Goal: Complete application form

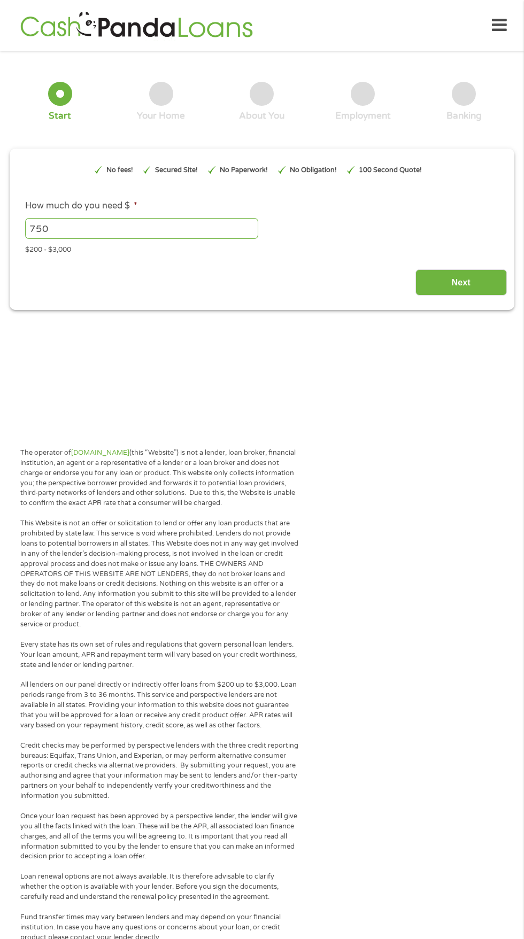
scroll to position [5, 0]
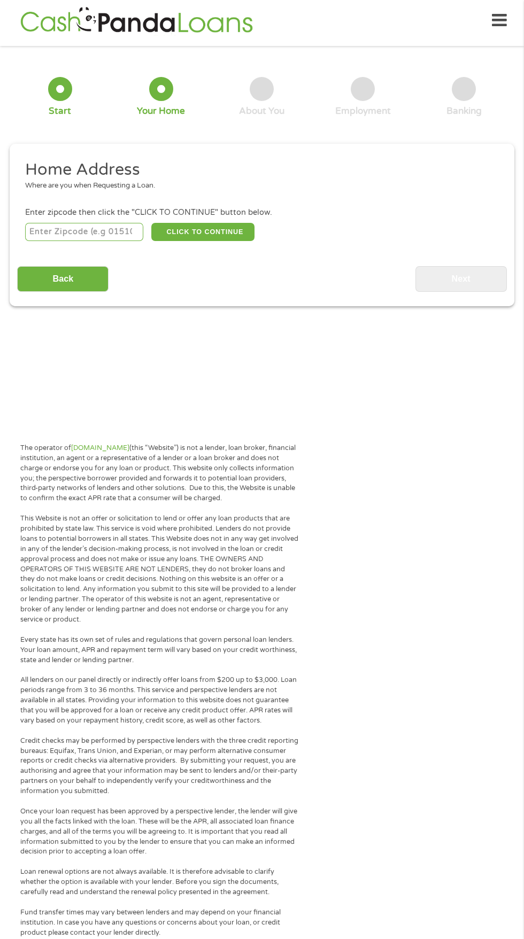
click at [123, 233] on input "number" at bounding box center [84, 232] width 119 height 18
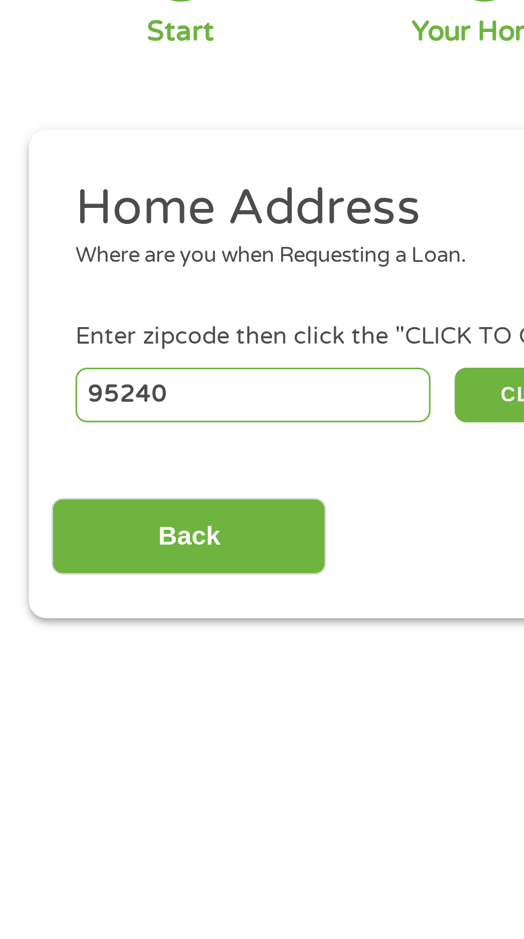
type input "95240"
click at [164, 229] on button "CLICK TO CONTINUE" at bounding box center [202, 232] width 103 height 18
type input "95240"
type input "[GEOGRAPHIC_DATA]"
select select "[US_STATE]"
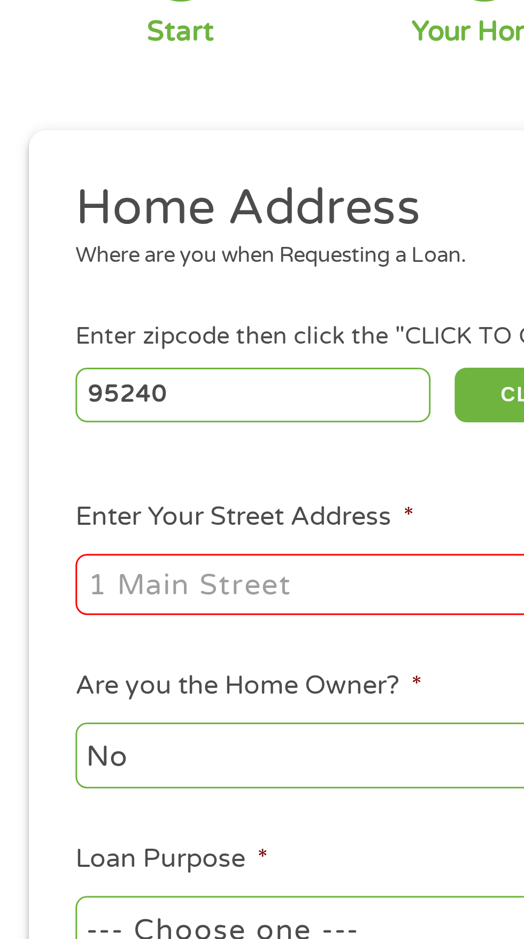
click at [107, 299] on input "Enter Your Street Address *" at bounding box center [139, 295] width 229 height 20
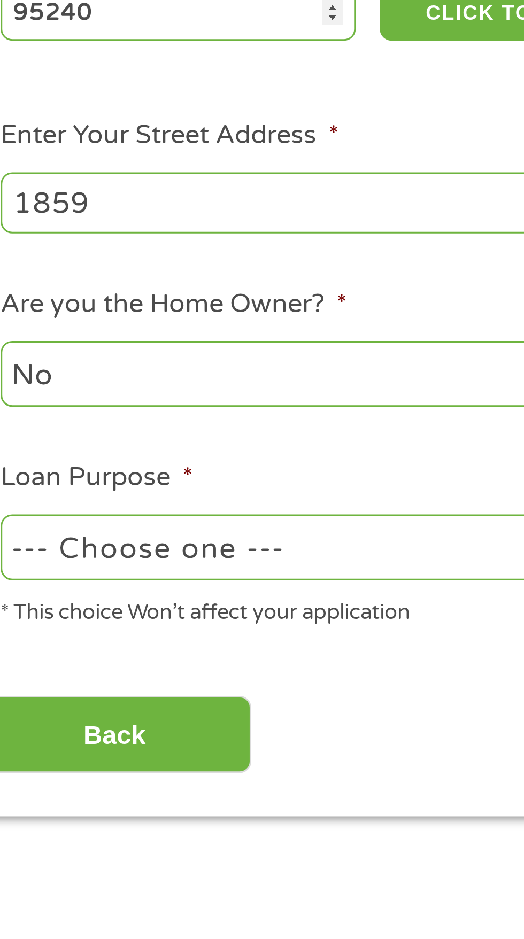
type input "1859 Dove court"
click at [140, 349] on select "No Yes" at bounding box center [139, 352] width 229 height 22
select select "yes"
click at [25, 342] on select "No Yes" at bounding box center [139, 352] width 229 height 22
click at [128, 409] on select "--- Choose one --- Pay Bills Debt Consolidation Home Improvement Major Purchase…" at bounding box center [139, 410] width 229 height 22
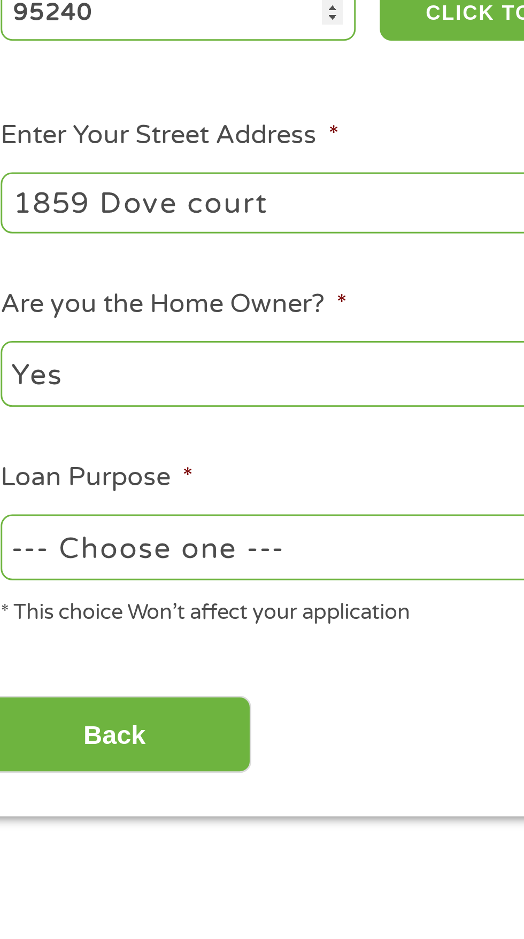
select select "paybills"
click at [25, 400] on select "--- Choose one --- Pay Bills Debt Consolidation Home Improvement Major Purchase…" at bounding box center [139, 410] width 229 height 22
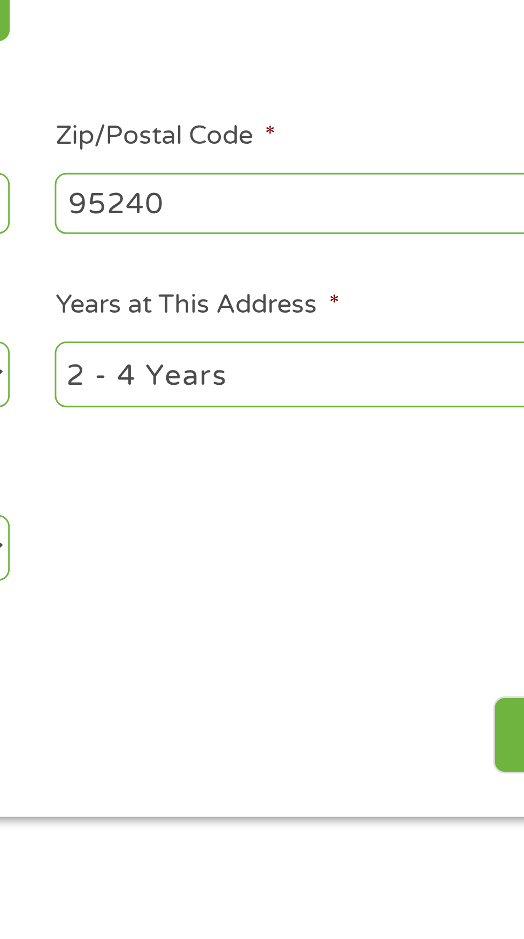
click at [371, 350] on select "1 Year or less 1 - 2 Years 2 - 4 Years Over 4 Years" at bounding box center [383, 352] width 229 height 22
select select "60months"
click at [269, 342] on select "1 Year or less 1 - 2 Years 2 - 4 Years Over 4 Years" at bounding box center [383, 352] width 229 height 22
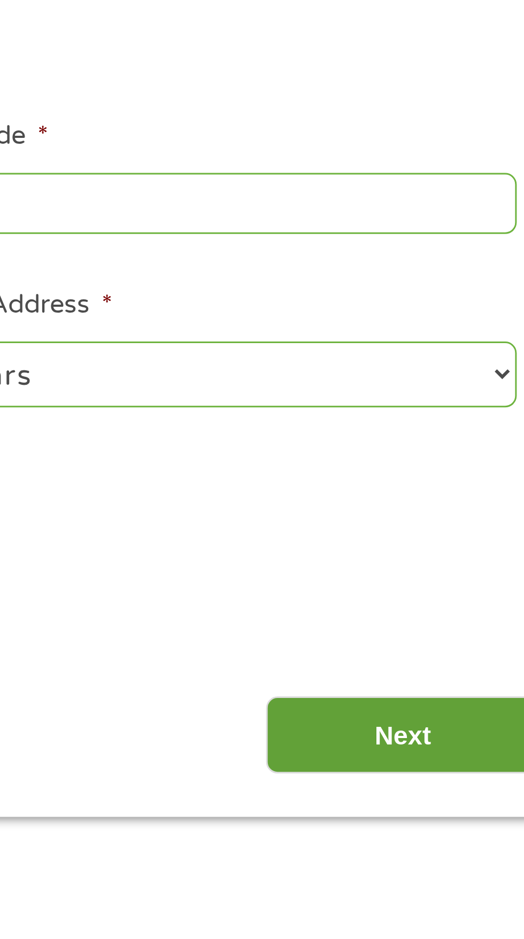
click at [462, 473] on input "Next" at bounding box center [460, 472] width 91 height 26
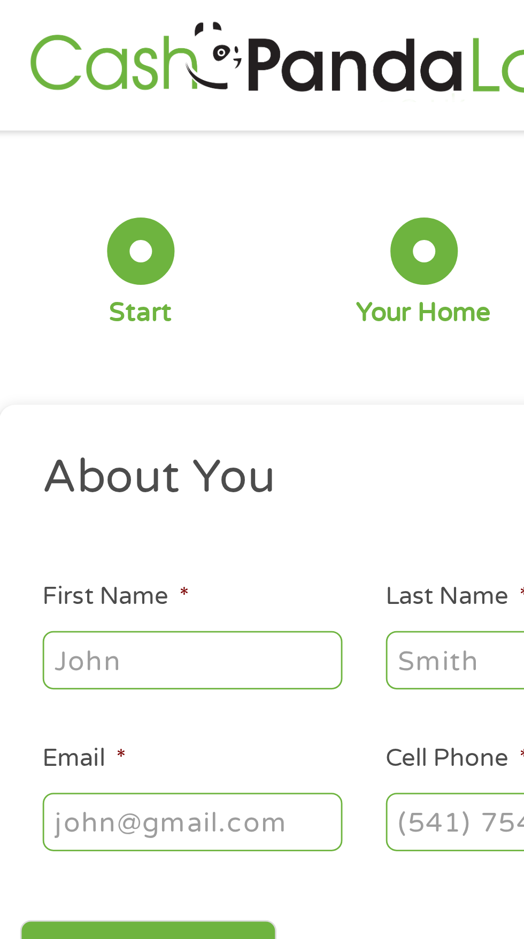
scroll to position [0, 0]
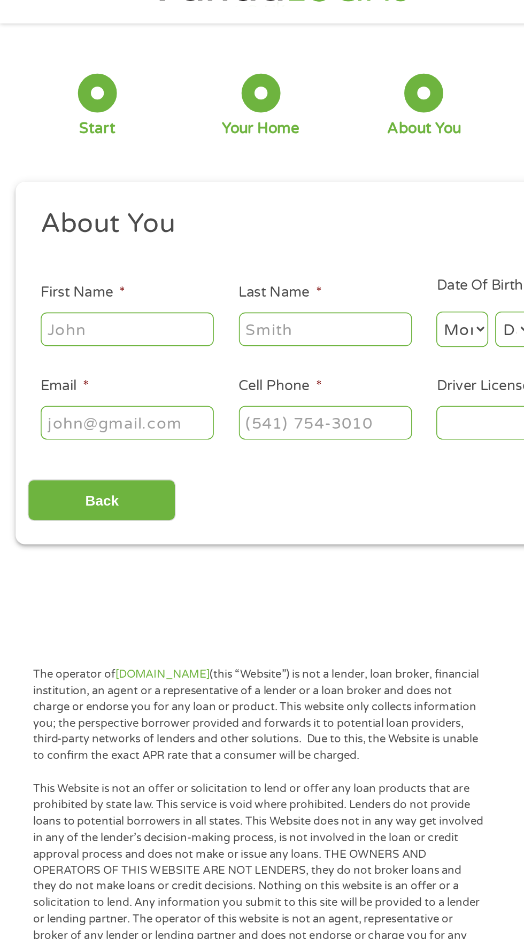
click at [113, 243] on input "First Name *" at bounding box center [78, 239] width 107 height 20
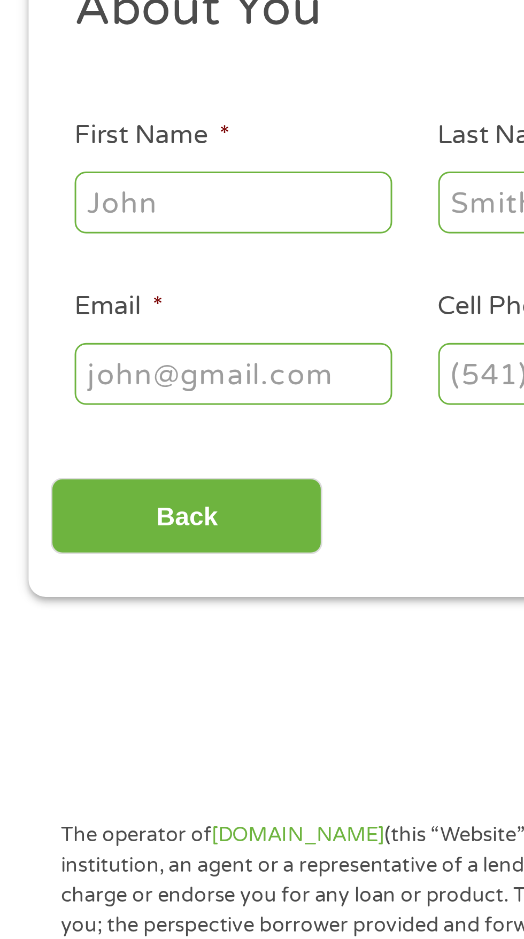
type input "[PERSON_NAME]"
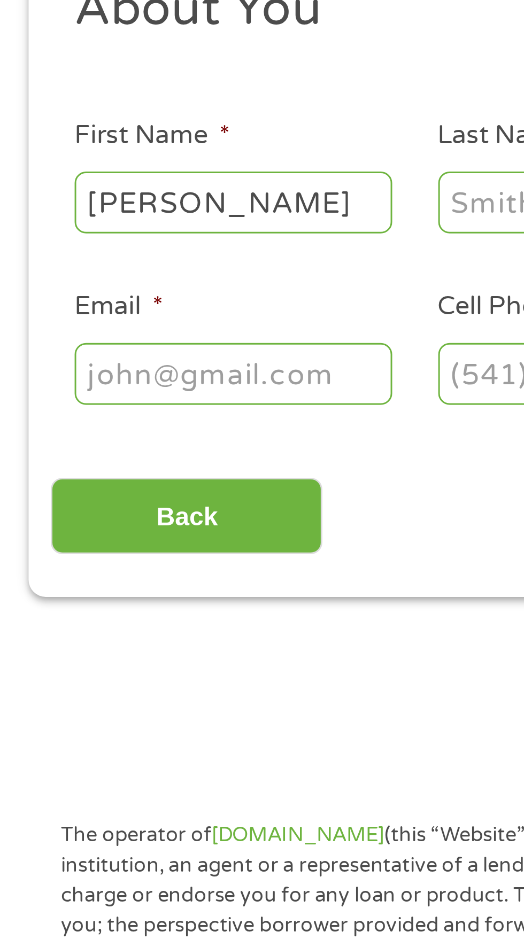
type input "[PERSON_NAME]"
type input "[EMAIL_ADDRESS][DOMAIN_NAME]"
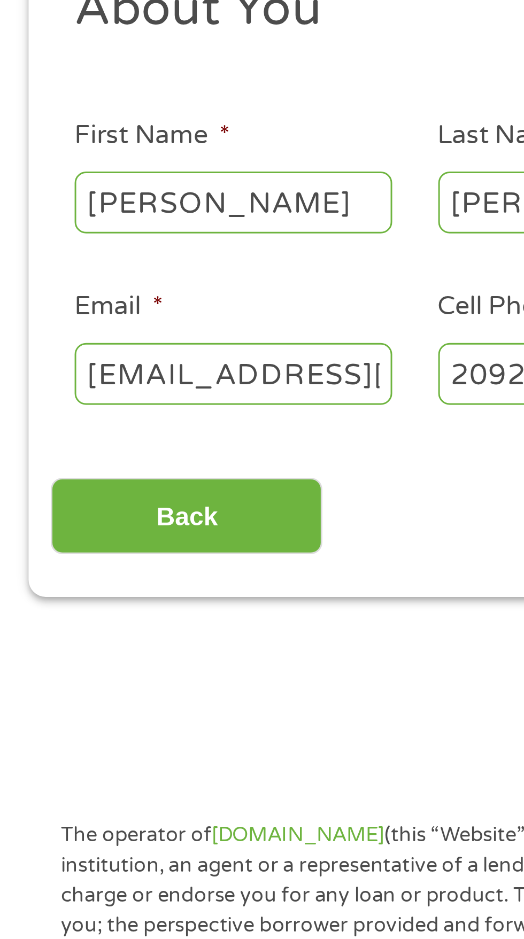
type input "[PHONE_NUMBER]"
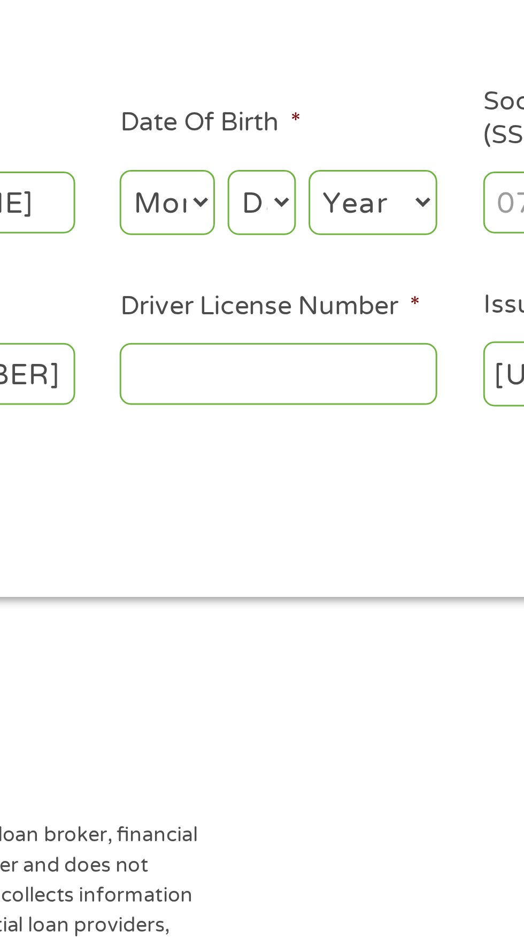
click at [319, 298] on input "Driver License Number *" at bounding box center [322, 297] width 107 height 20
type input "A6148167"
click at [296, 250] on select "Month 1 2 3 4 5 6 7 8 9 10 11 12" at bounding box center [285, 240] width 32 height 22
select select "5"
click at [269, 229] on select "Month 1 2 3 4 5 6 7 8 9 10 11 12" at bounding box center [285, 240] width 32 height 22
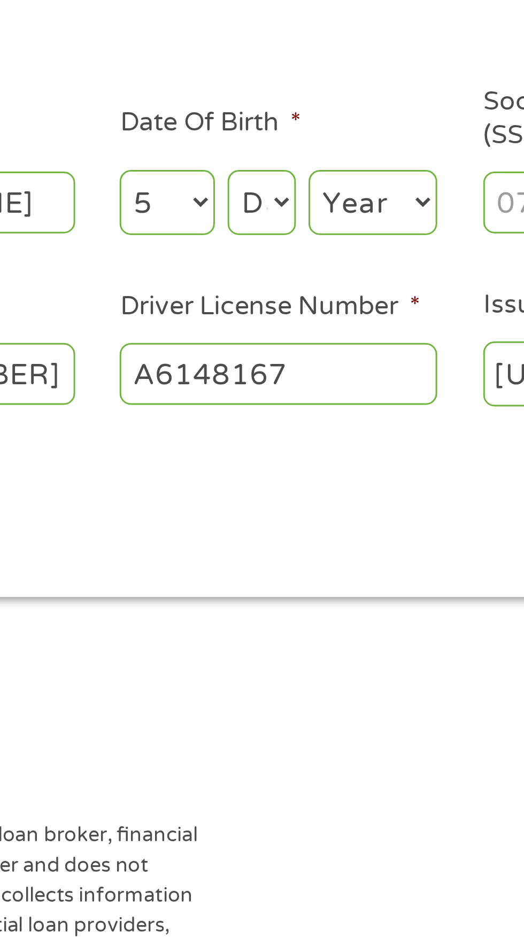
click at [322, 241] on select "Day 1 2 3 4 5 6 7 8 9 10 11 12 13 14 15 16 17 18 19 20 21 22 23 24 25 26 27 28 …" at bounding box center [317, 240] width 23 height 22
select select "12"
click at [306, 229] on select "Day 1 2 3 4 5 6 7 8 9 10 11 12 13 14 15 16 17 18 19 20 21 22 23 24 25 26 27 28 …" at bounding box center [317, 240] width 23 height 22
click at [355, 240] on select "Year [DATE] 2006 2005 2004 2003 2002 2001 2000 1999 1998 1997 1996 1995 1994 19…" at bounding box center [354, 240] width 43 height 22
select select "1974"
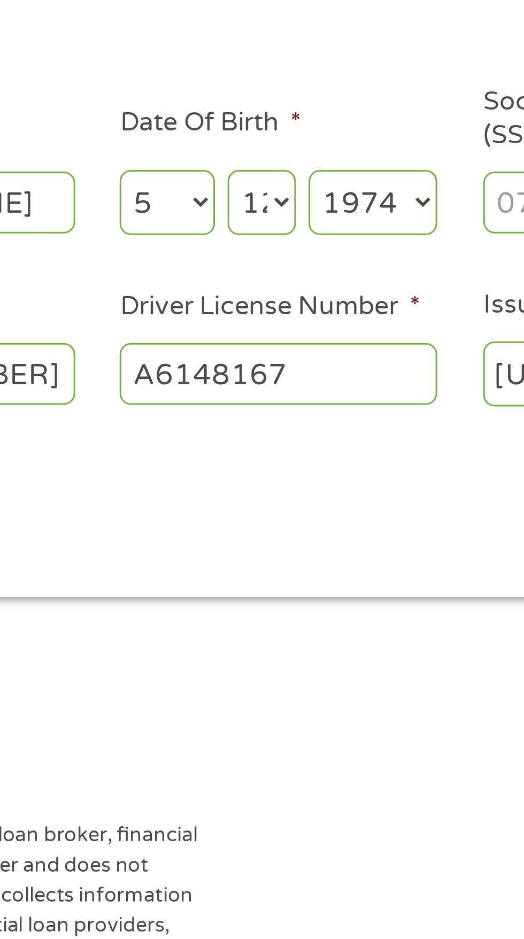
click at [333, 229] on select "Year [DATE] 2006 2005 2004 2003 2002 2001 2000 1999 1998 1997 1996 1995 1994 19…" at bounding box center [354, 240] width 43 height 22
click at [326, 242] on select "Day 1 2 3 4 5 6 7 8 9 10 11 12 13 14 15 16 17 18 19 20 21 22 23 24 25 26 27 28 …" at bounding box center [317, 240] width 23 height 22
click at [306, 229] on select "Day 1 2 3 4 5 6 7 8 9 10 11 12 13 14 15 16 17 18 19 20 21 22 23 24 25 26 27 28 …" at bounding box center [317, 240] width 23 height 22
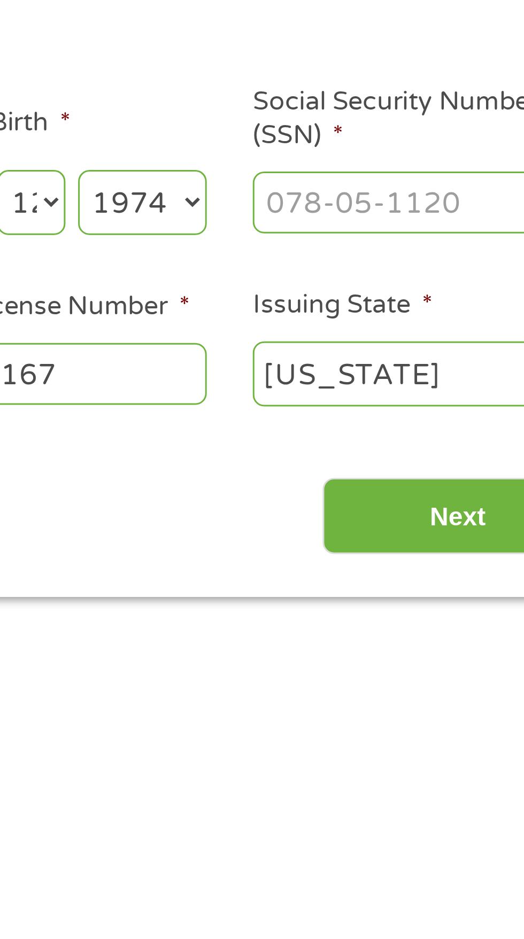
click at [435, 237] on input "Social Security Number (SSN) *" at bounding box center [445, 239] width 107 height 20
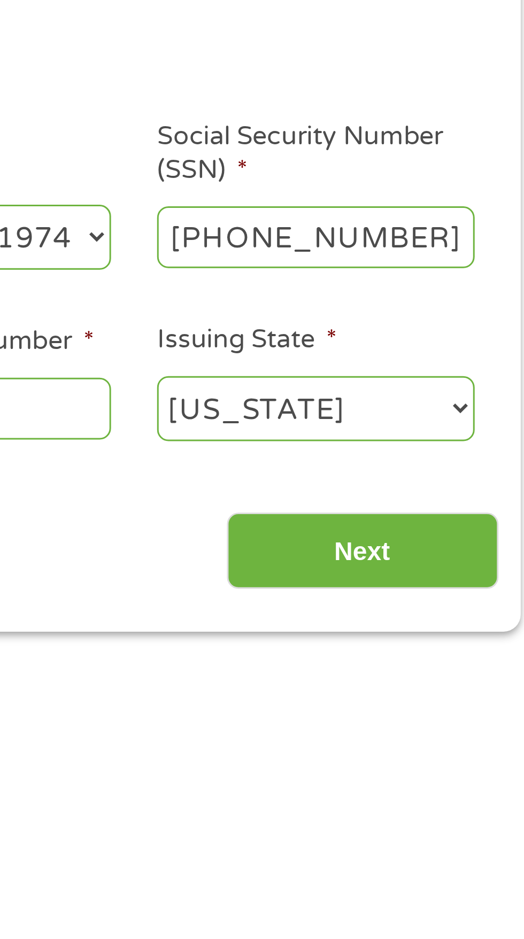
type input "610-05-1882"
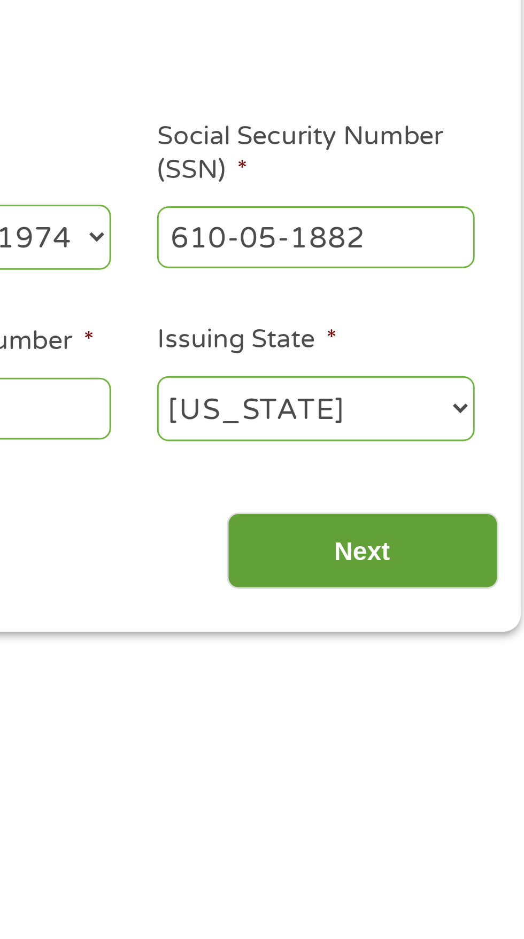
click at [470, 350] on input "Next" at bounding box center [460, 346] width 91 height 26
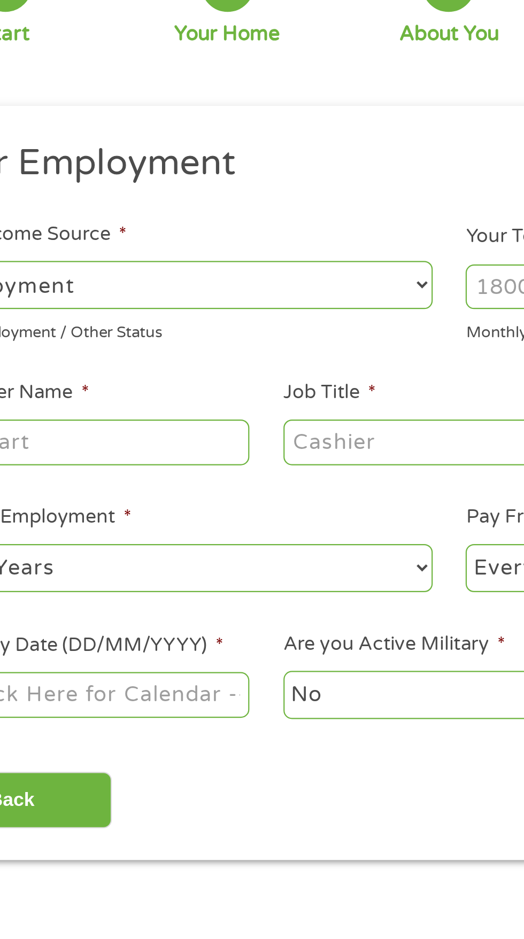
scroll to position [5, 0]
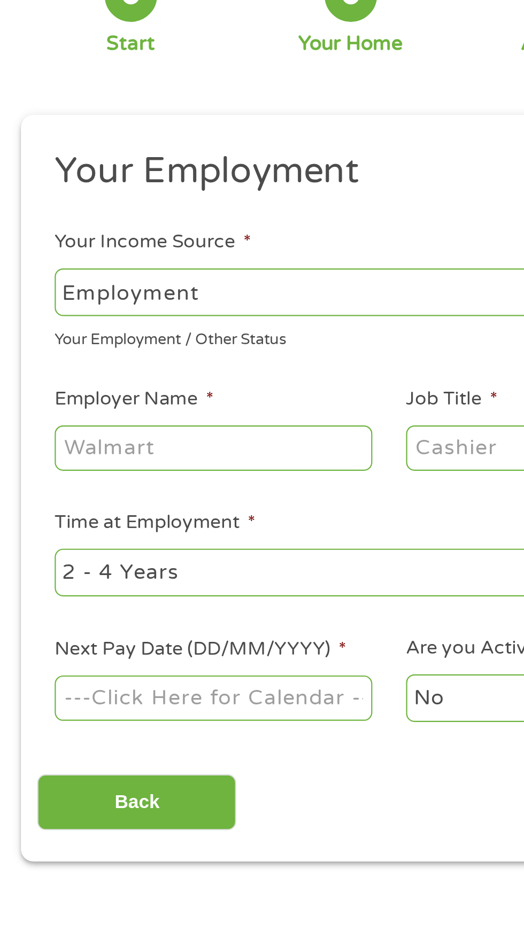
click at [125, 297] on input "Employer Name *" at bounding box center [98, 297] width 146 height 20
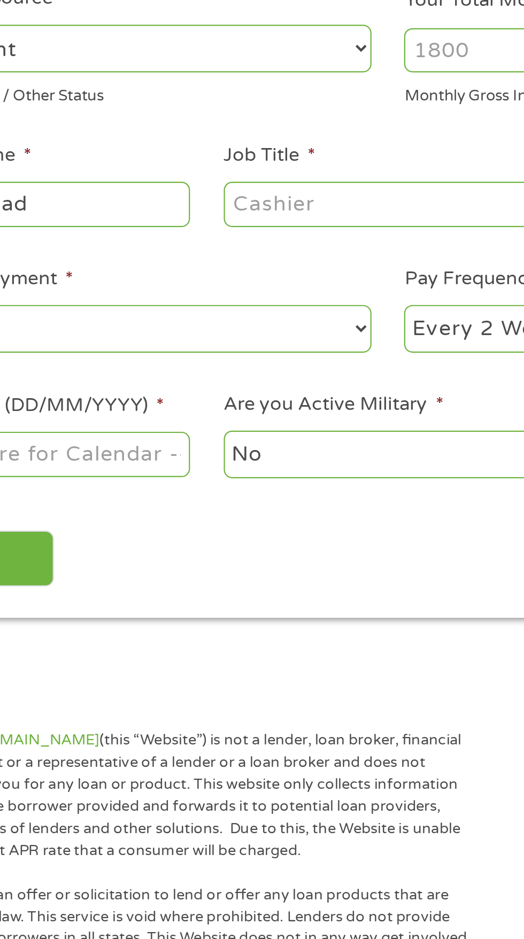
type input "Panera Bread"
click at [255, 297] on input "Job Title *" at bounding box center [260, 297] width 146 height 20
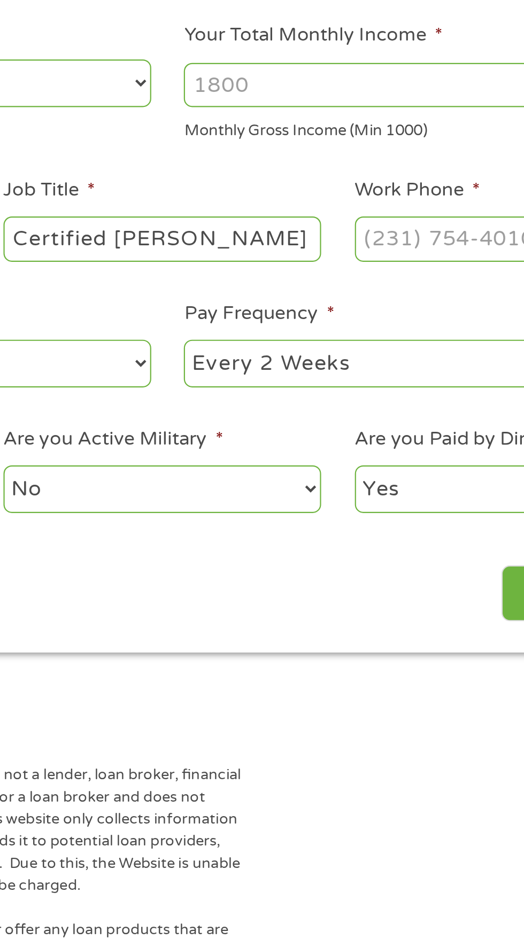
type input "Certified [PERSON_NAME]"
click at [364, 228] on input "Your Total Monthly Income *" at bounding box center [383, 226] width 229 height 20
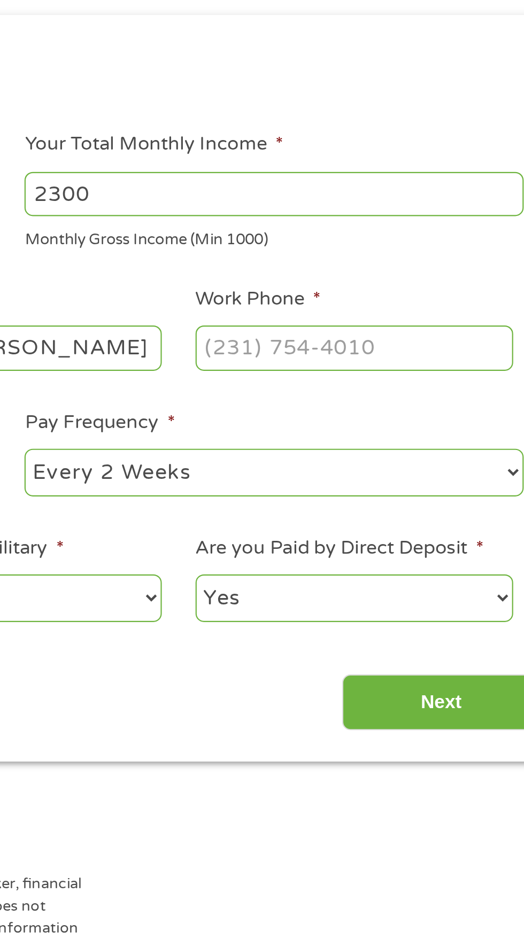
type input "2300"
click at [410, 298] on input "Work Phone *" at bounding box center [421, 297] width 146 height 20
type input "[PHONE_NUMBER]"
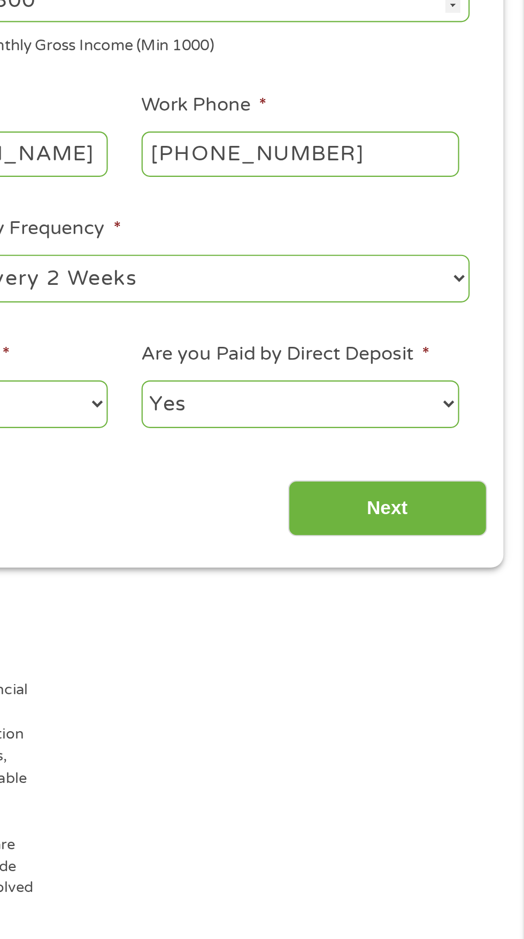
click at [405, 393] on label "Are you Paid by Direct Deposit *" at bounding box center [414, 388] width 133 height 11
click at [405, 401] on select "Yes No" at bounding box center [421, 412] width 146 height 22
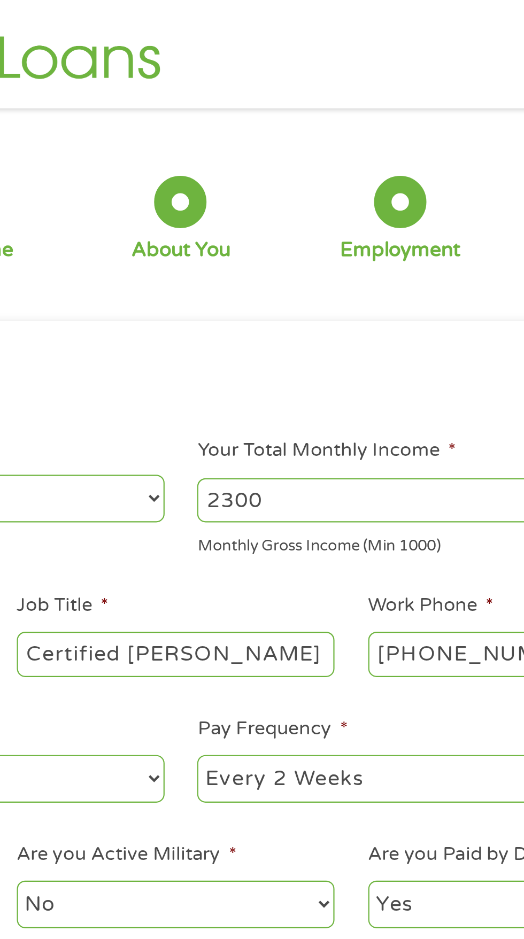
scroll to position [0, 0]
